Goal: Communication & Community: Participate in discussion

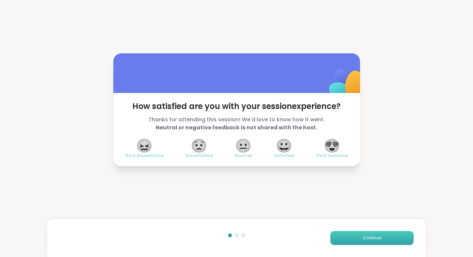
click at [372, 243] on button "Continue" at bounding box center [371, 238] width 83 height 14
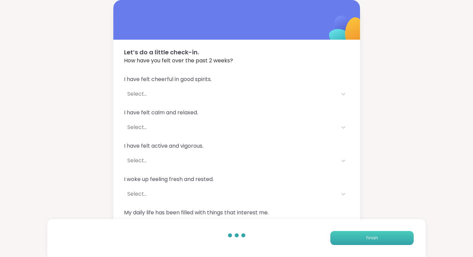
click at [384, 239] on button "Finish" at bounding box center [371, 238] width 83 height 14
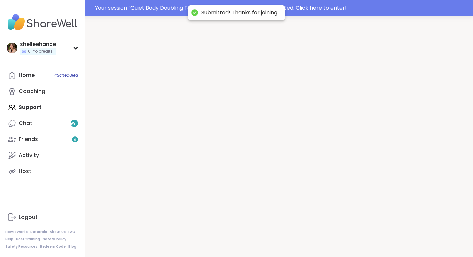
click at [384, 239] on div at bounding box center [278, 144] width 387 height 257
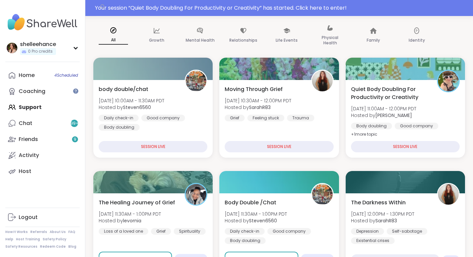
scroll to position [66, 0]
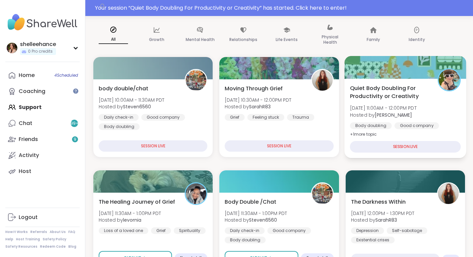
click at [458, 130] on div "Body doubling Good company Goal-setting" at bounding box center [404, 130] width 111 height 16
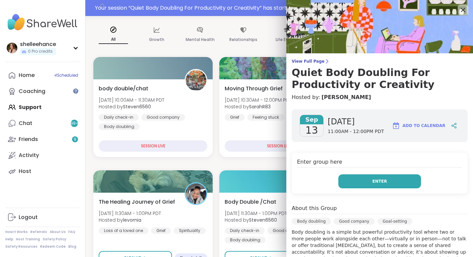
click at [348, 177] on button "Enter" at bounding box center [379, 181] width 83 height 14
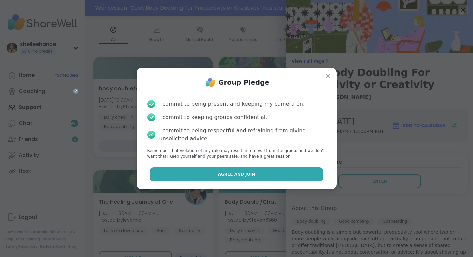
click at [188, 170] on button "Agree and Join" at bounding box center [237, 174] width 174 height 14
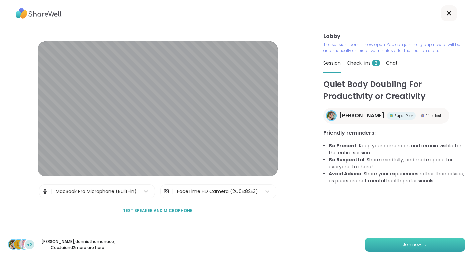
click at [408, 243] on span "Join now" at bounding box center [411, 245] width 18 height 6
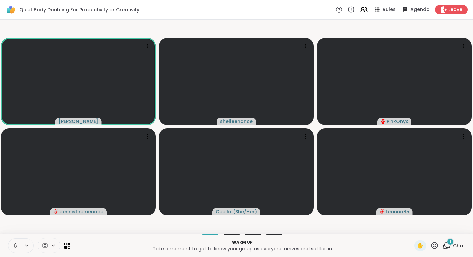
click at [10, 249] on button at bounding box center [14, 246] width 13 height 14
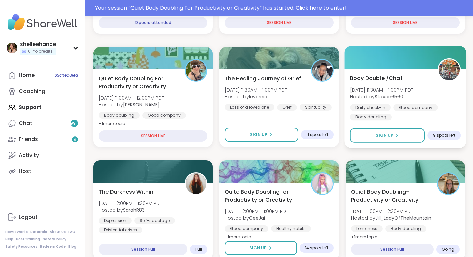
scroll to position [295, 0]
